Goal: Navigation & Orientation: Find specific page/section

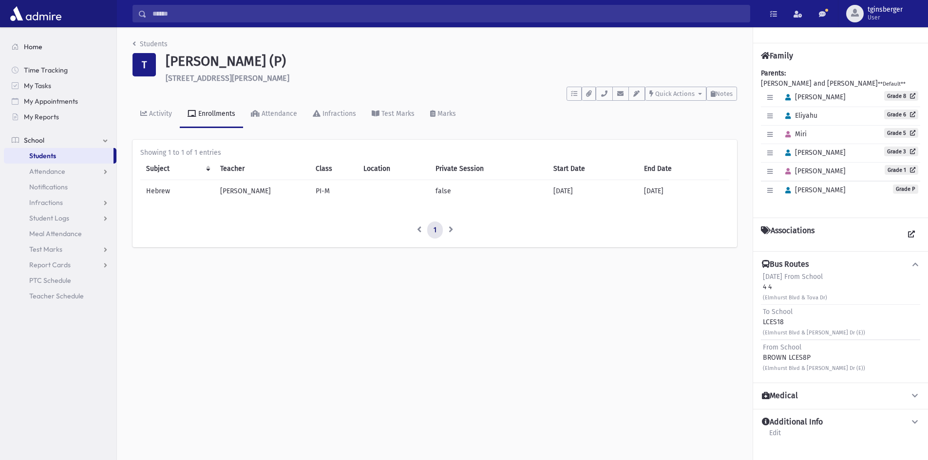
click at [39, 48] on span "Home" at bounding box center [33, 46] width 19 height 9
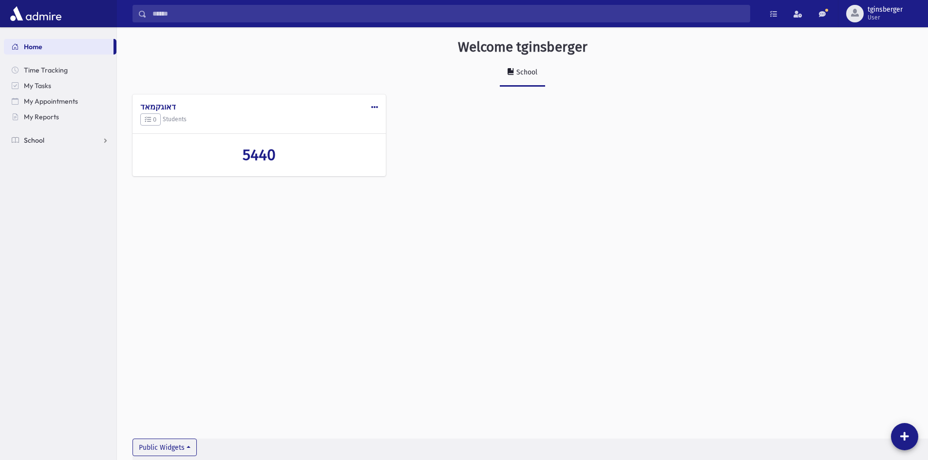
click at [43, 140] on span "School" at bounding box center [34, 140] width 20 height 9
click at [45, 160] on link "Students" at bounding box center [60, 156] width 113 height 16
